Goal: Information Seeking & Learning: Learn about a topic

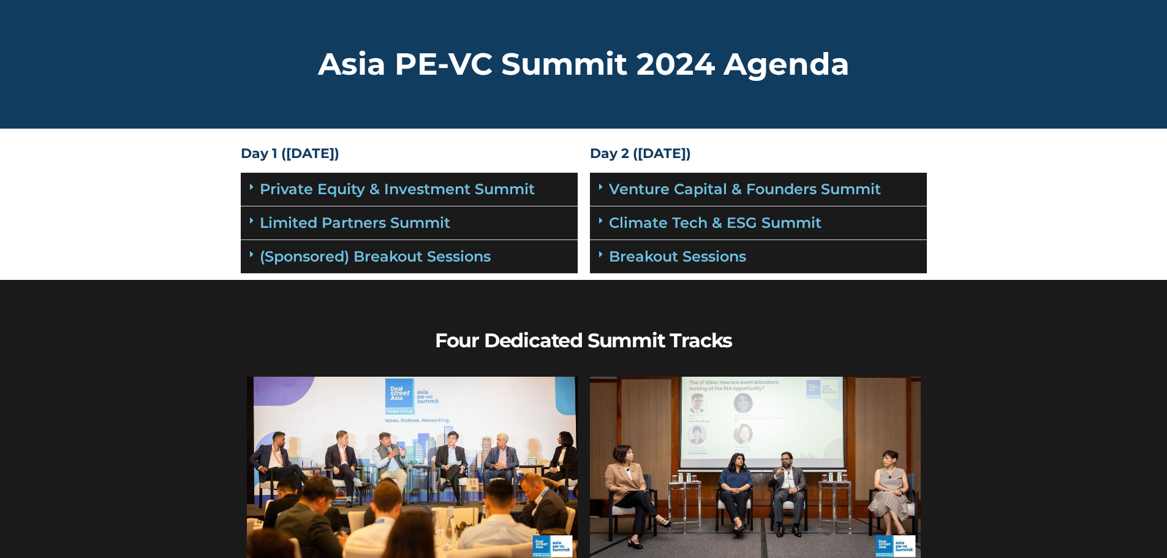
click at [252, 222] on icon at bounding box center [252, 221] width 4 height 10
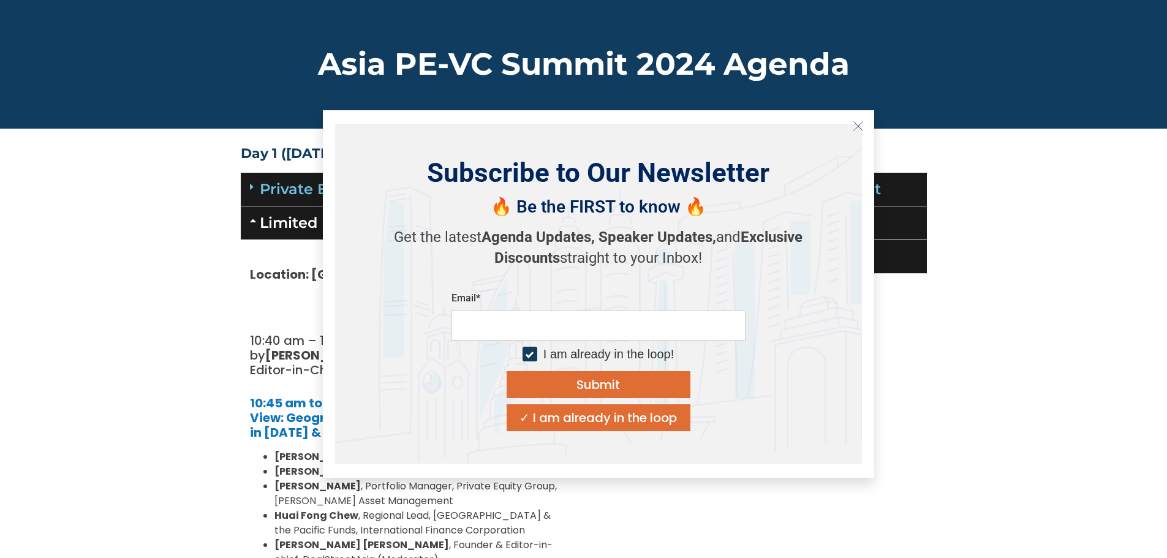
scroll to position [122, 0]
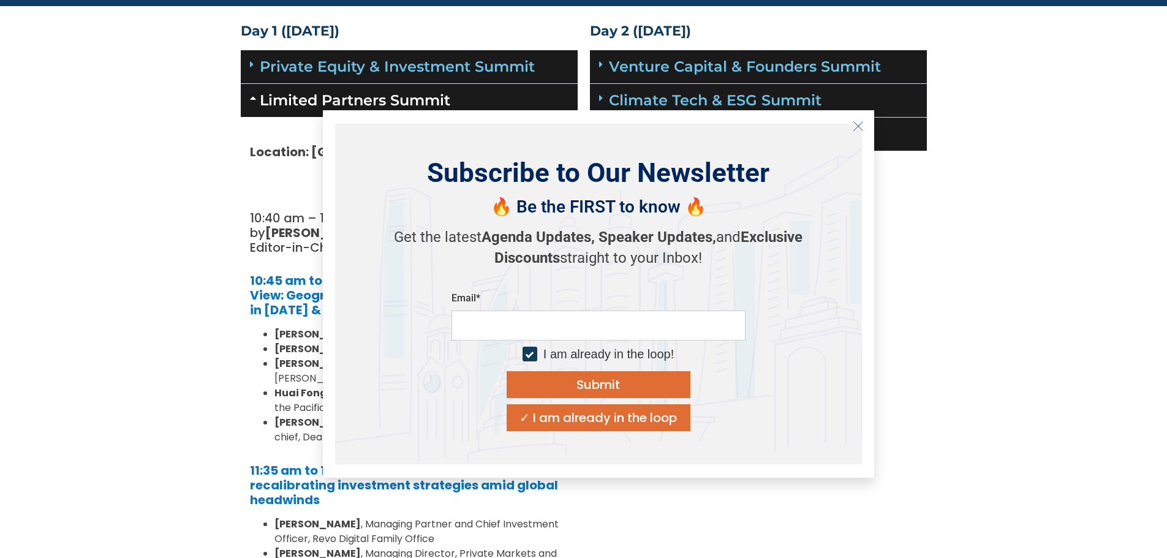
click at [856, 131] on icon "Close" at bounding box center [858, 126] width 11 height 11
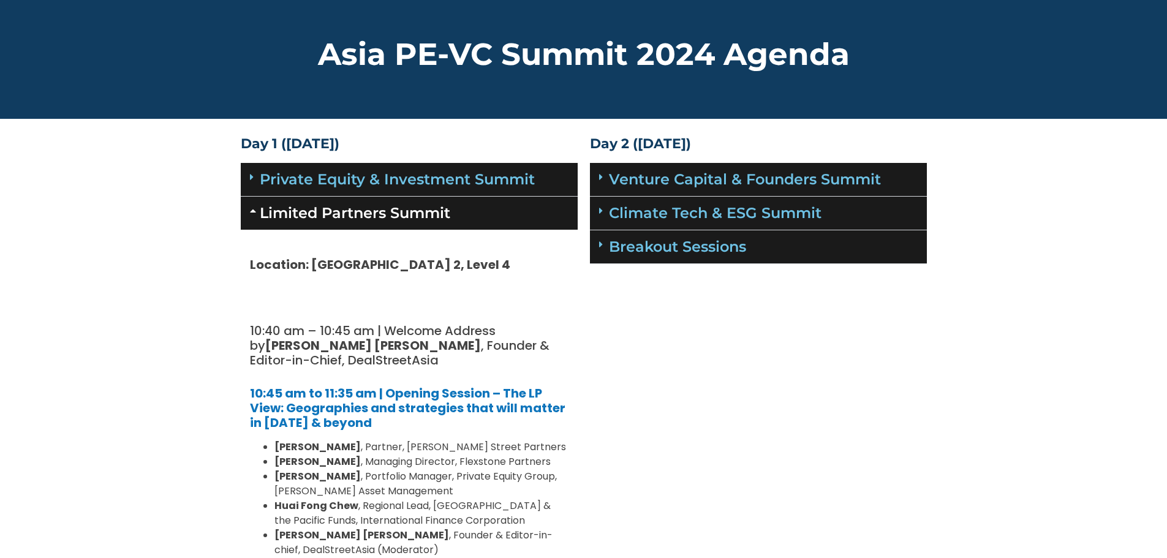
scroll to position [0, 0]
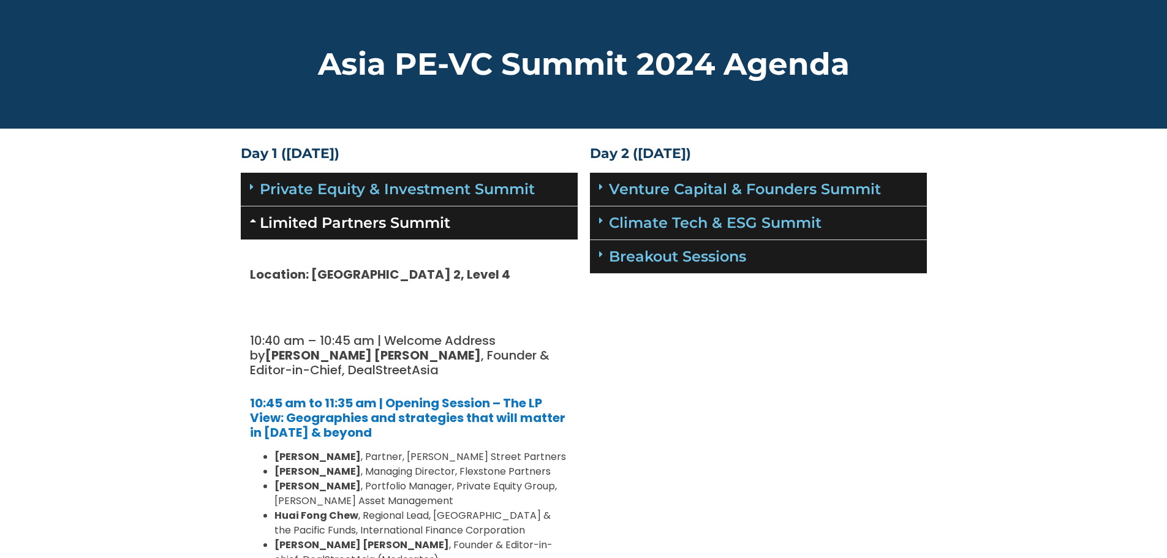
click at [601, 186] on icon at bounding box center [601, 187] width 4 height 10
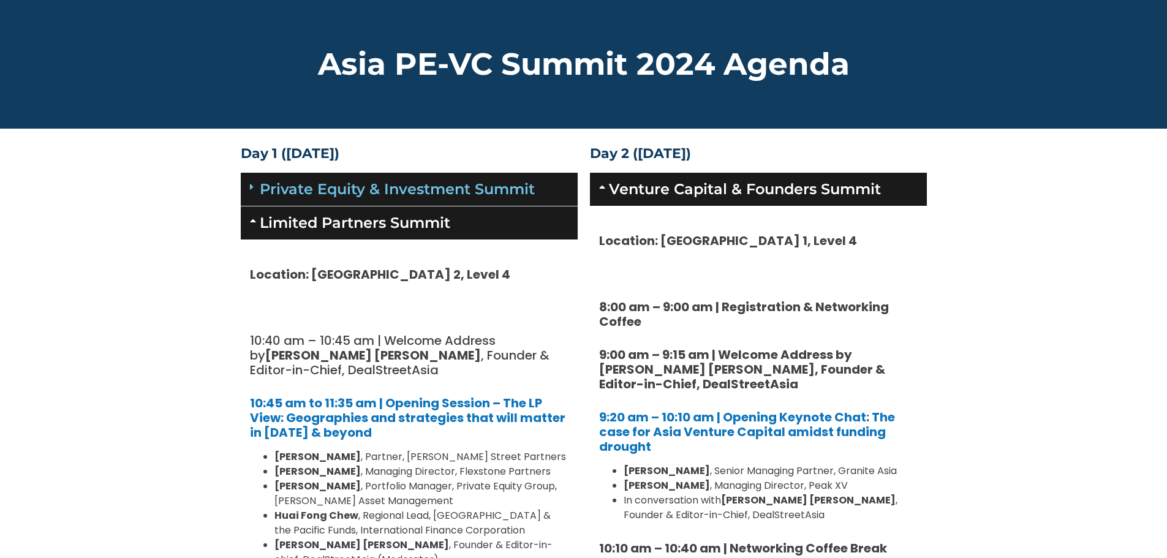
click at [601, 186] on icon at bounding box center [604, 187] width 10 height 10
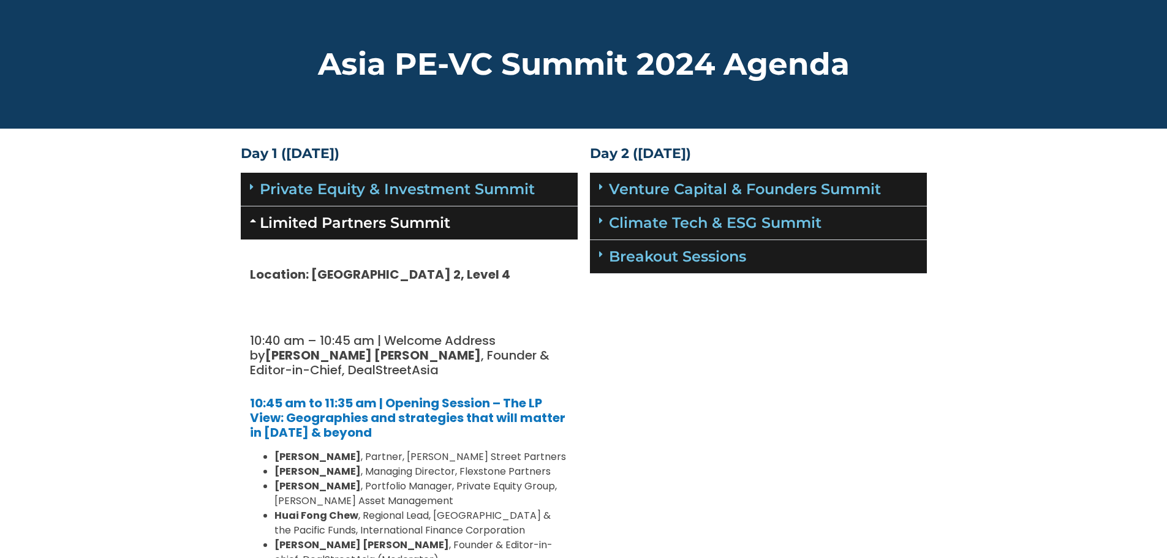
click at [601, 186] on icon at bounding box center [601, 187] width 4 height 10
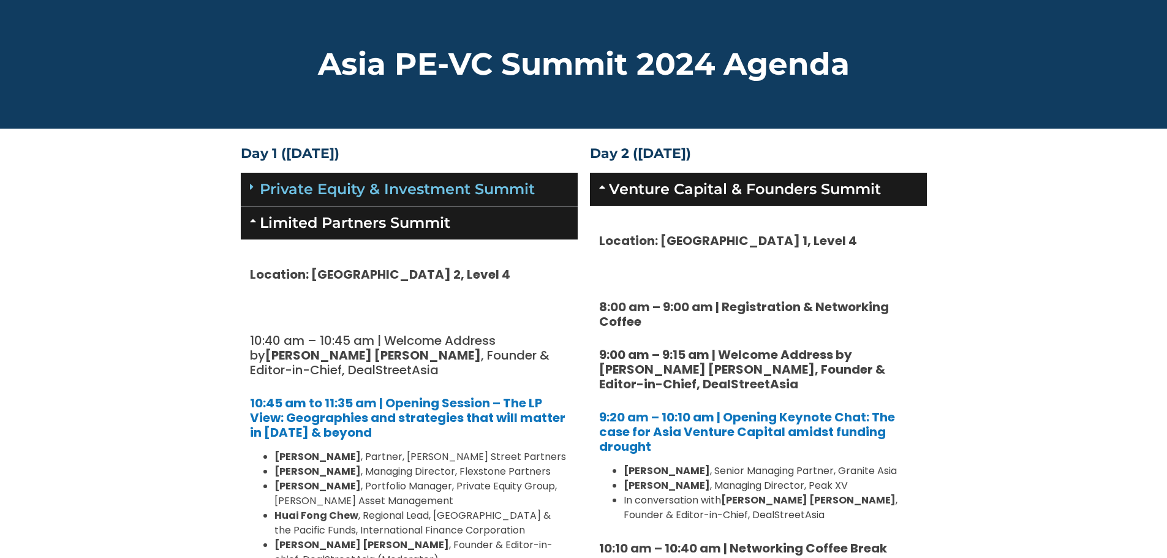
click at [601, 186] on icon at bounding box center [604, 187] width 10 height 10
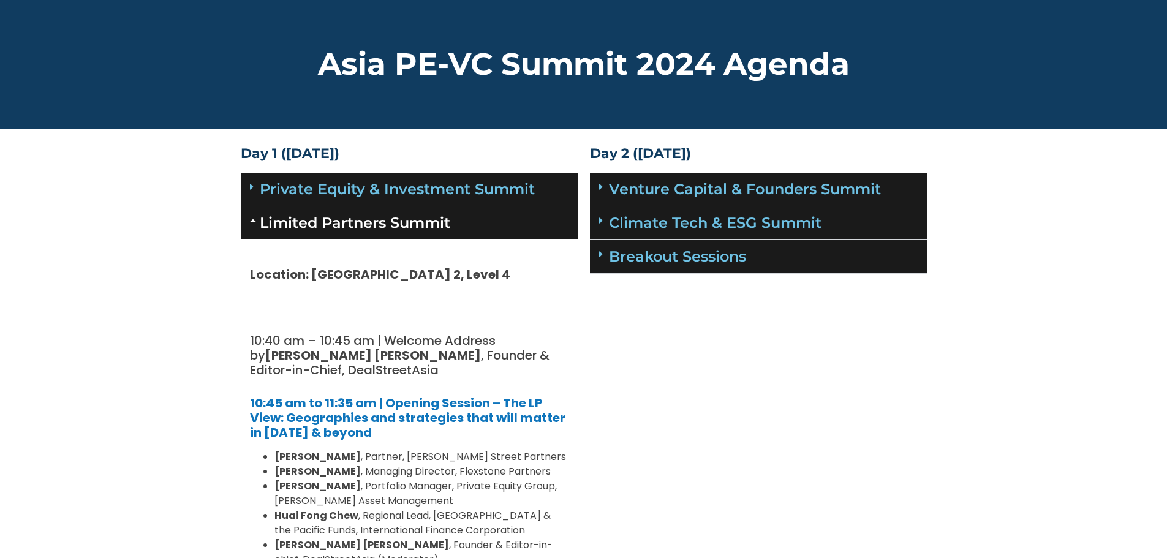
click at [601, 186] on icon at bounding box center [601, 187] width 4 height 10
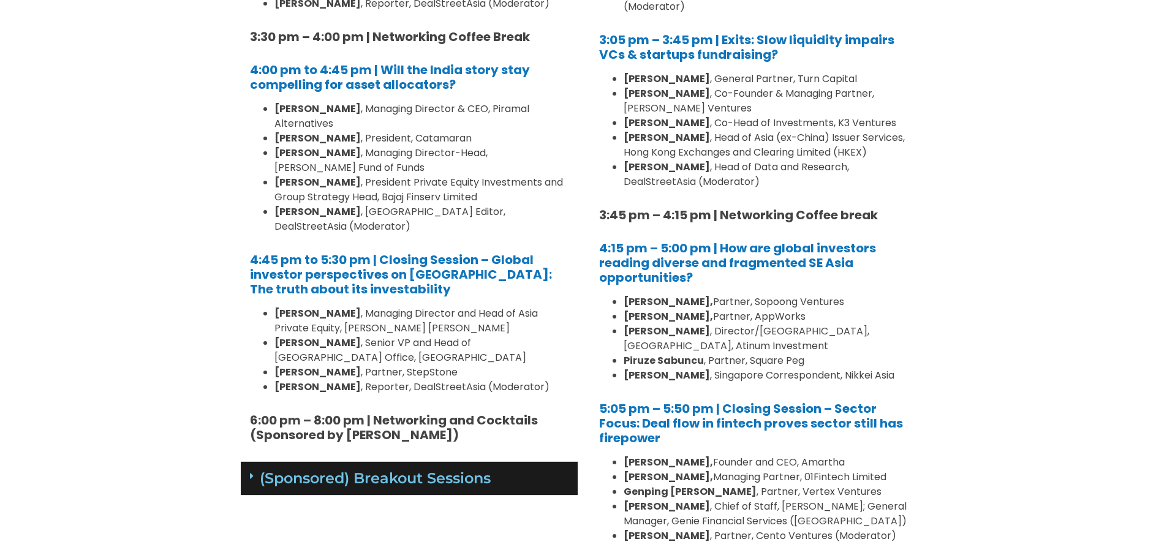
scroll to position [1347, 0]
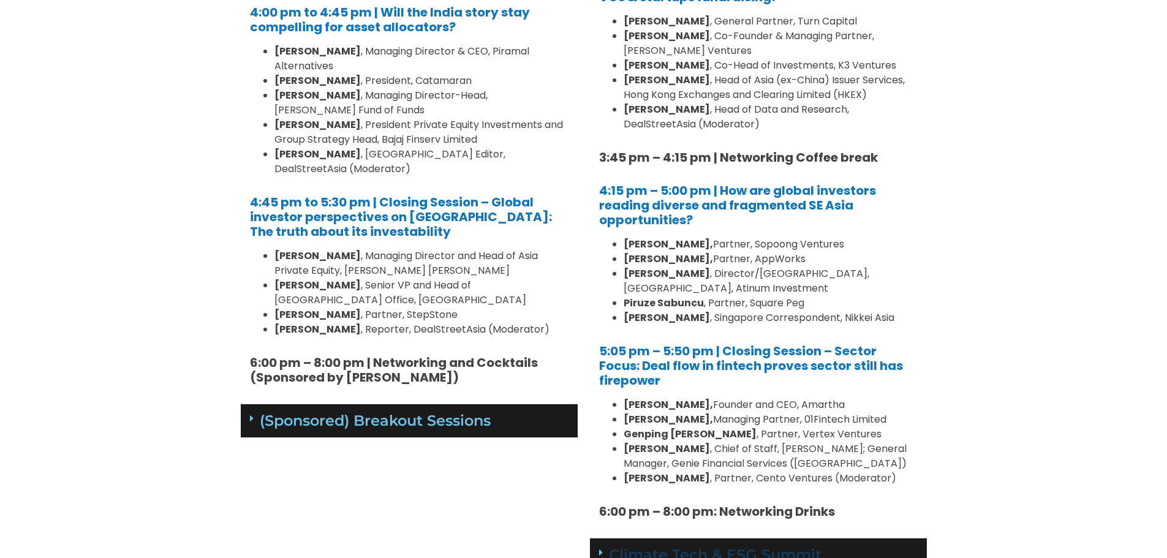
click at [609, 546] on link "Climate Tech & ESG Summit" at bounding box center [715, 555] width 213 height 18
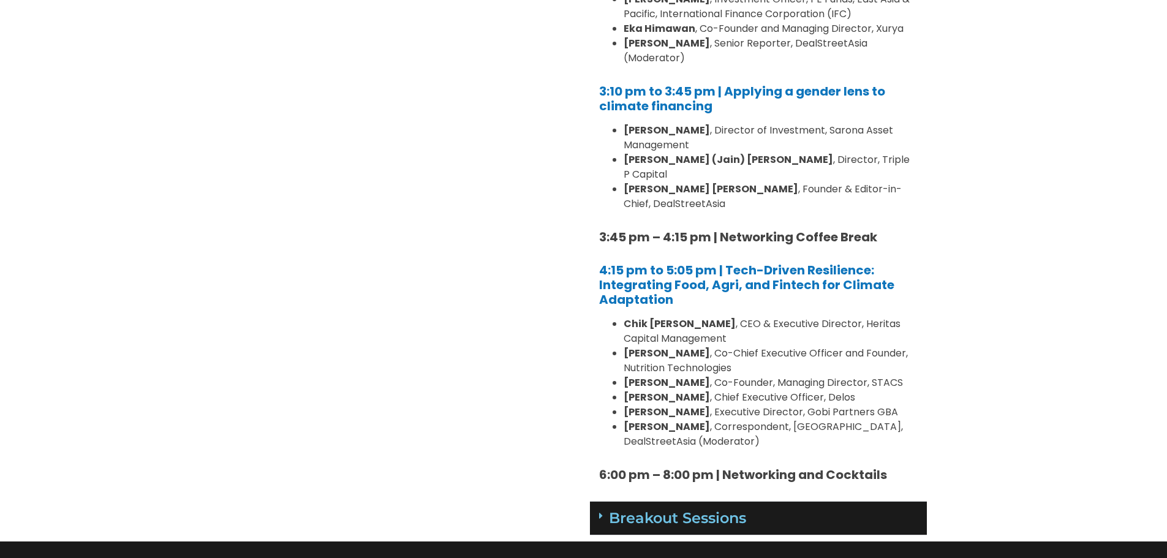
scroll to position [2695, 0]
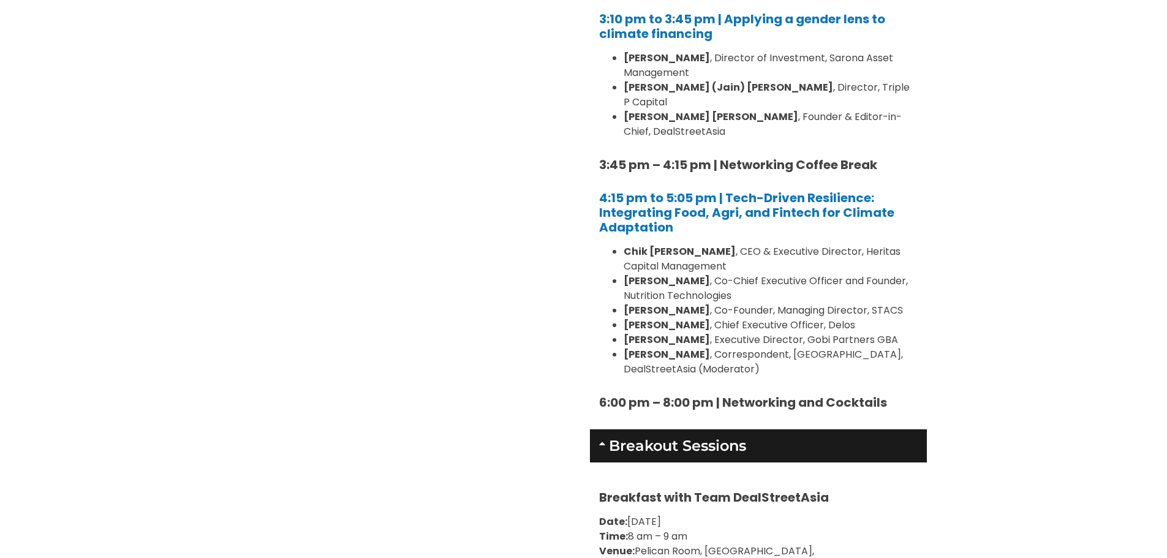
scroll to position [2756, 0]
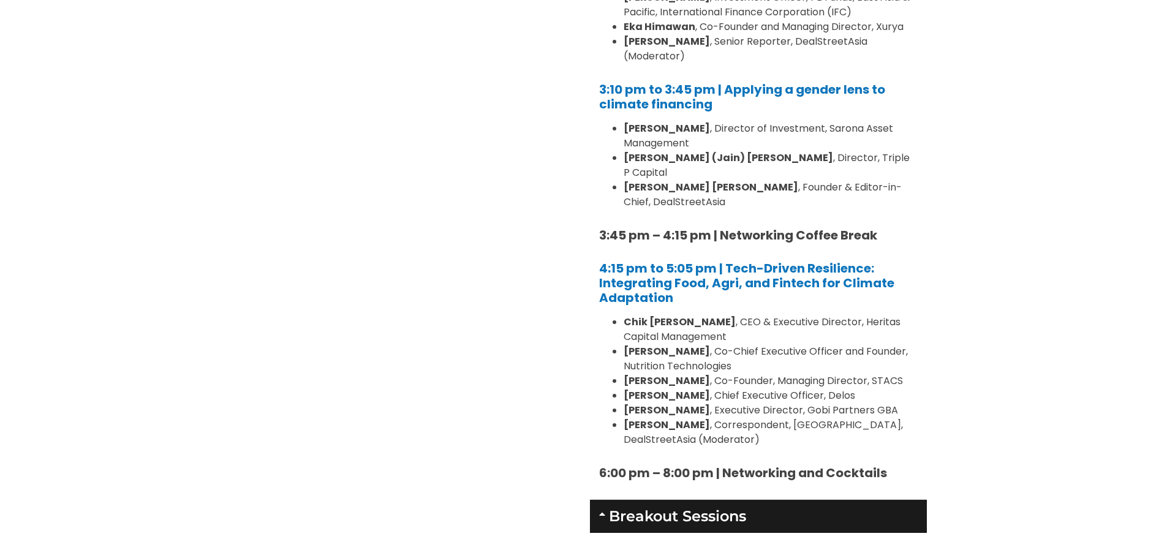
click at [623, 500] on div "Breakout Sessions" at bounding box center [758, 516] width 337 height 33
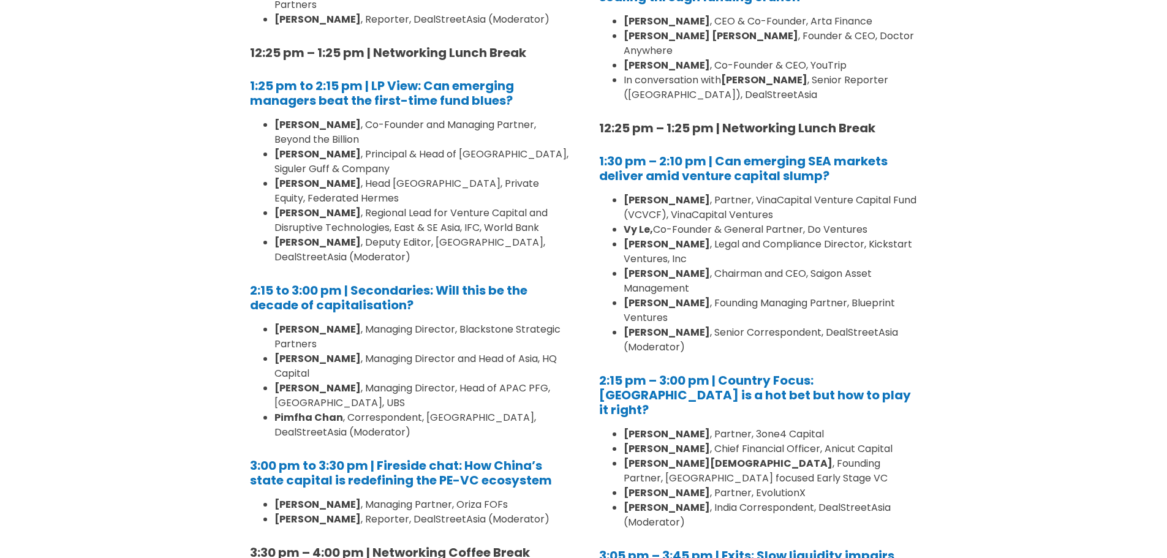
scroll to position [735, 0]
